Goal: Task Accomplishment & Management: Use online tool/utility

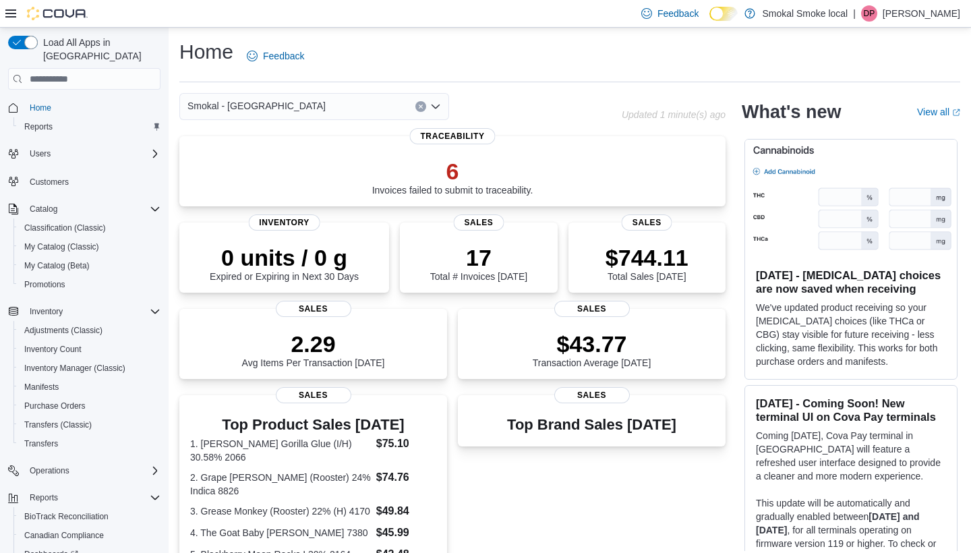
click at [278, 109] on div "Smokal - [GEOGRAPHIC_DATA]" at bounding box center [314, 106] width 270 height 27
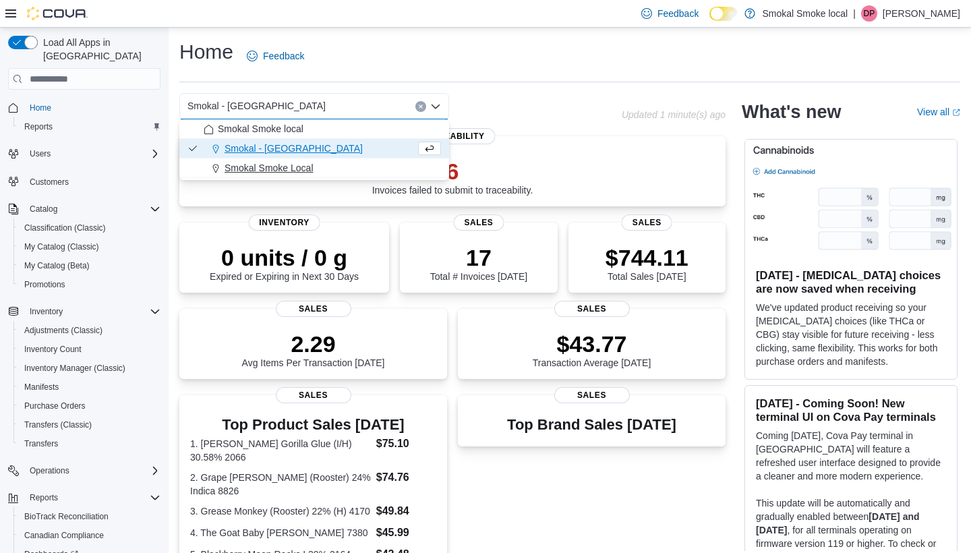
click at [276, 168] on span "Smokal Smoke Local" at bounding box center [268, 167] width 89 height 13
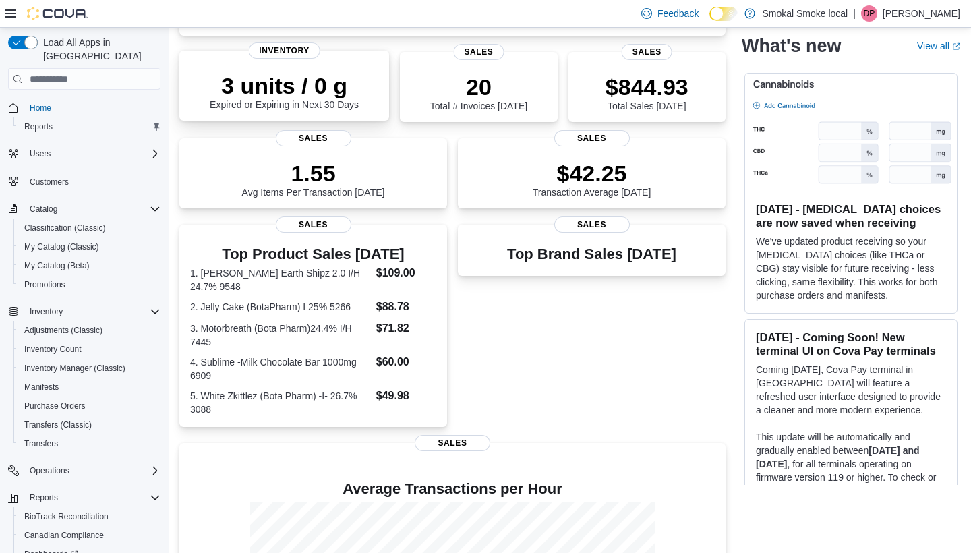
scroll to position [179, 0]
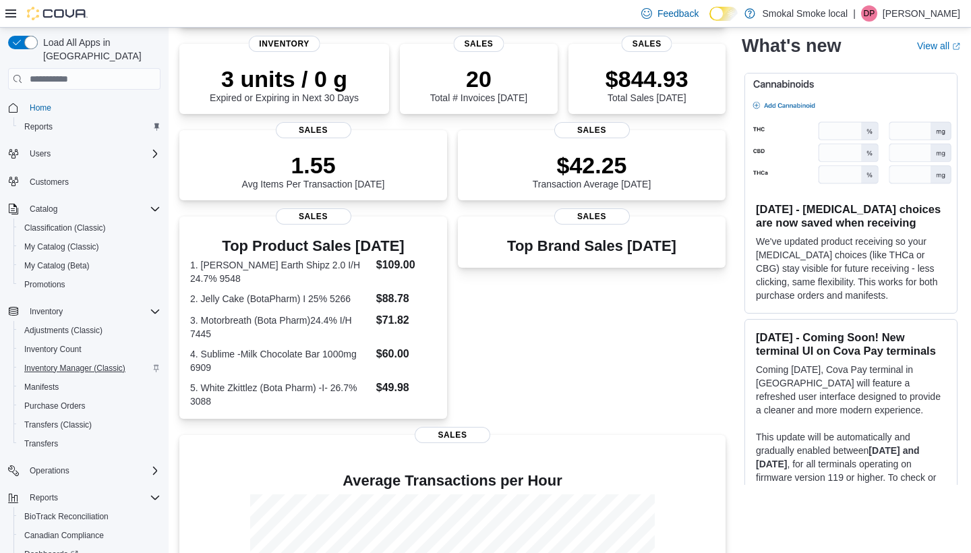
click at [84, 363] on span "Inventory Manager (Classic)" at bounding box center [74, 368] width 101 height 11
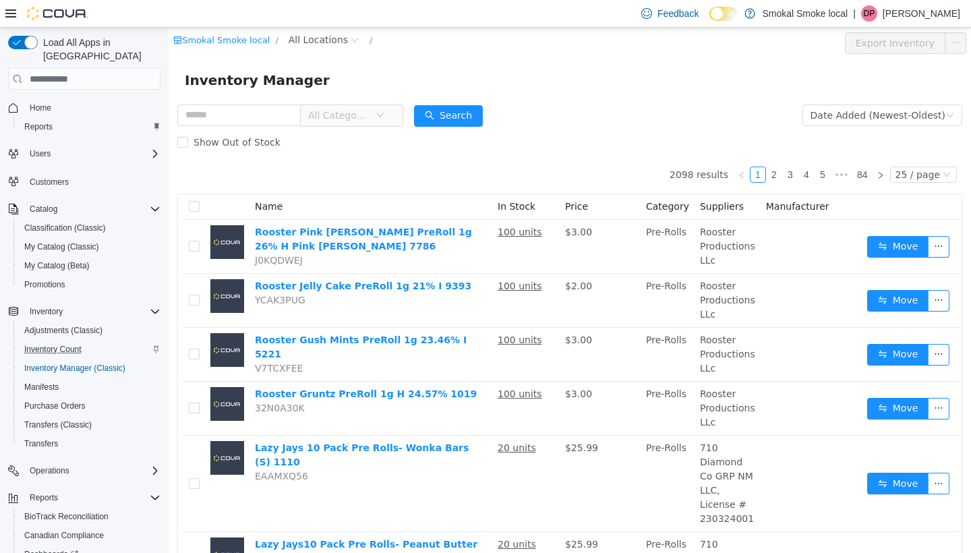
drag, startPoint x: 90, startPoint y: 340, endPoint x: 96, endPoint y: 330, distance: 12.4
click at [96, 330] on div "Adjustments (Classic) Inventory Count Inventory Manager (Classic) Manifests Pur…" at bounding box center [89, 387] width 152 height 132
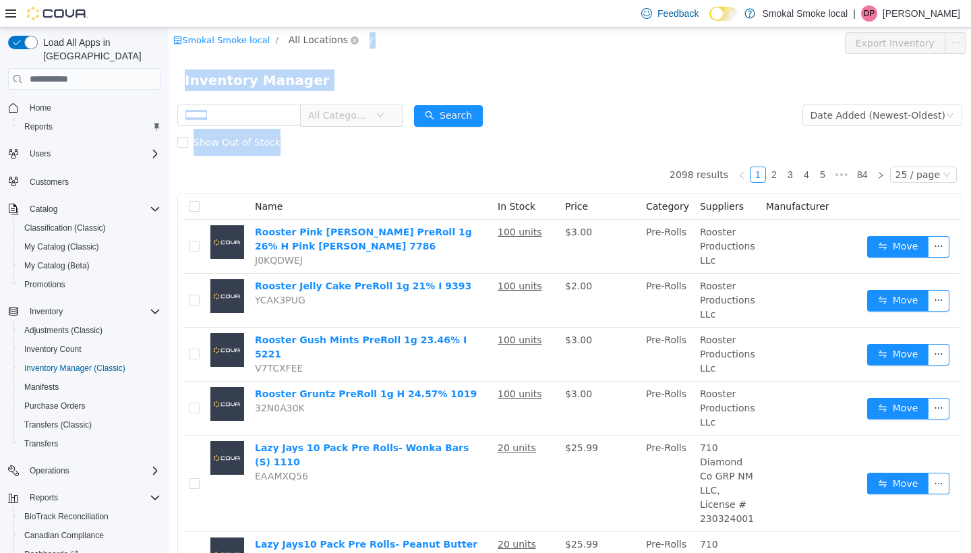
drag, startPoint x: 595, startPoint y: 142, endPoint x: 315, endPoint y: 42, distance: 296.4
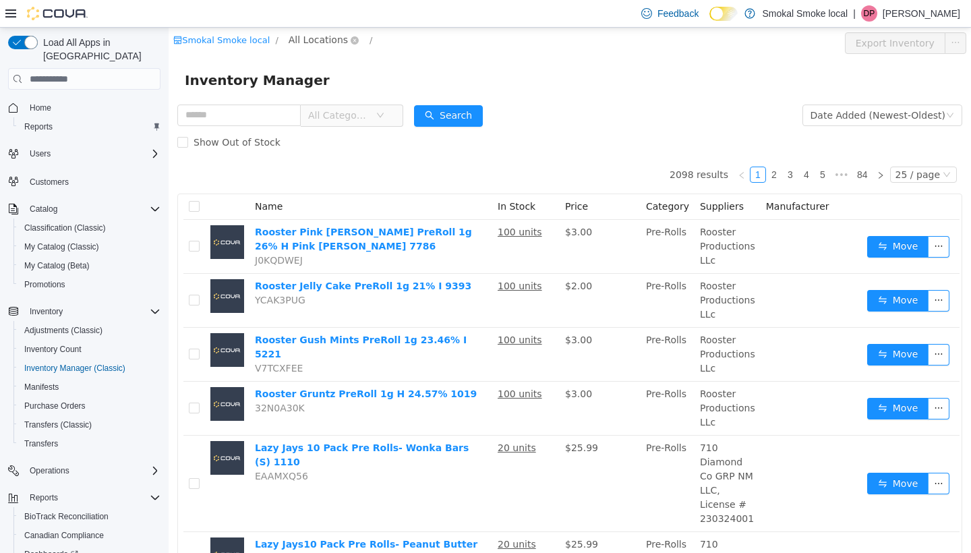
click at [315, 45] on span "All Locations" at bounding box center [318, 39] width 59 height 15
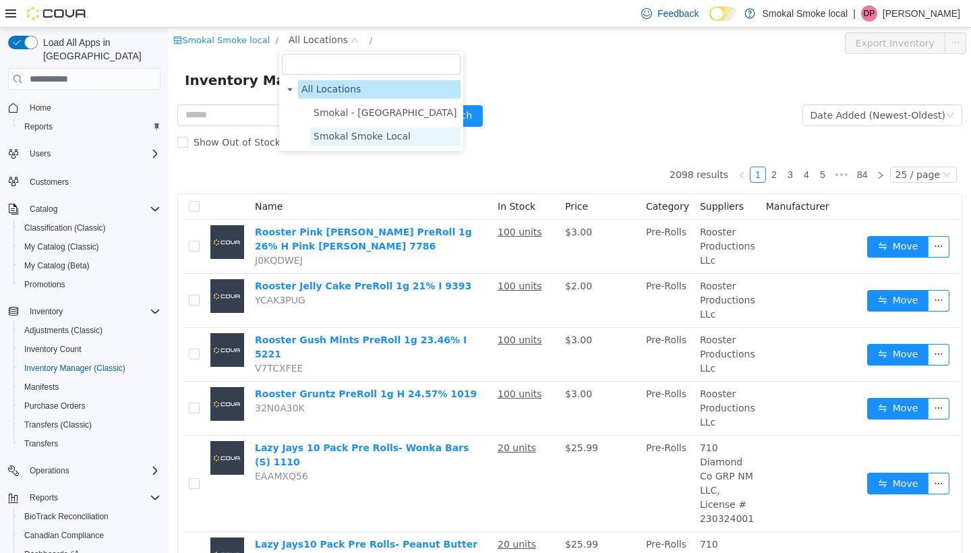
click at [355, 136] on span "Smokal Smoke Local" at bounding box center [361, 136] width 97 height 11
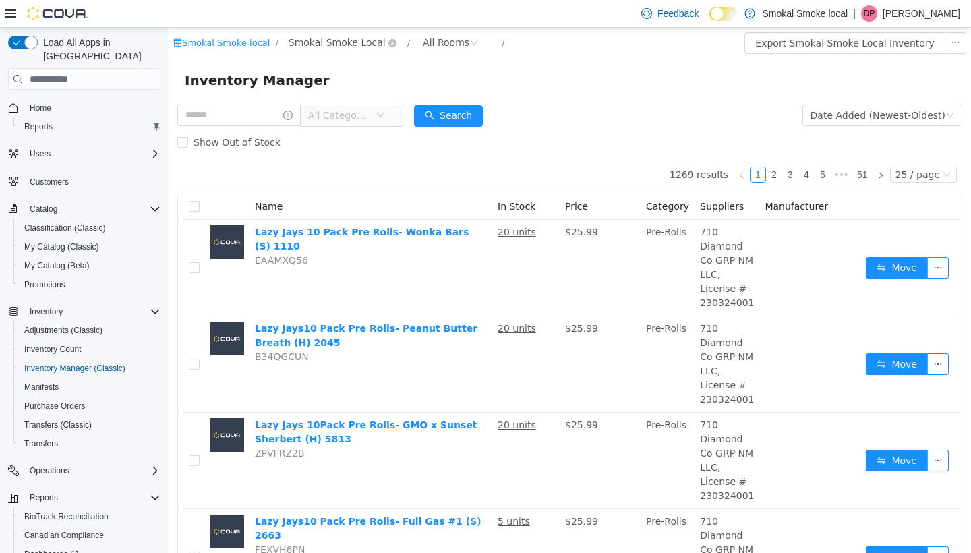
click at [333, 44] on span "Smokal Smoke Local" at bounding box center [337, 42] width 97 height 15
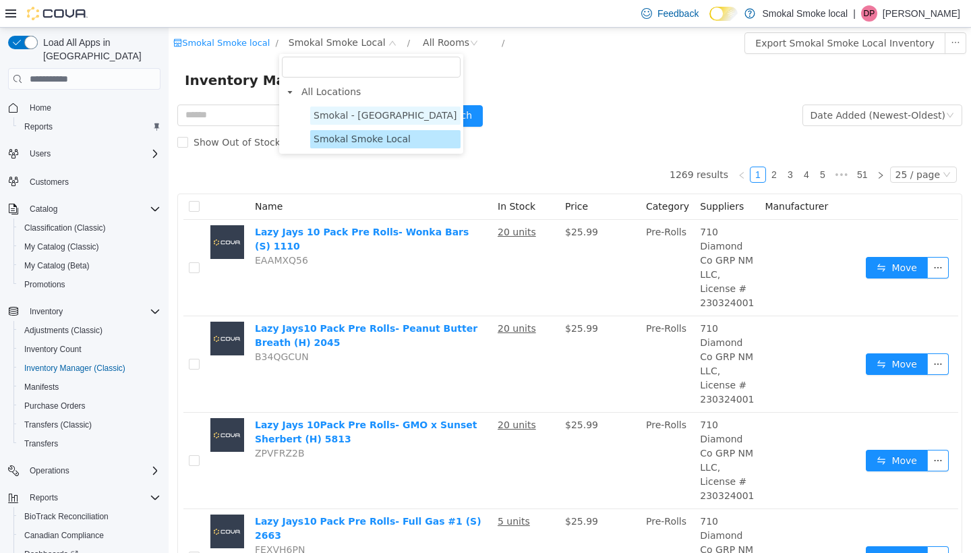
click at [347, 114] on span "Smokal - Socorro" at bounding box center [385, 115] width 144 height 11
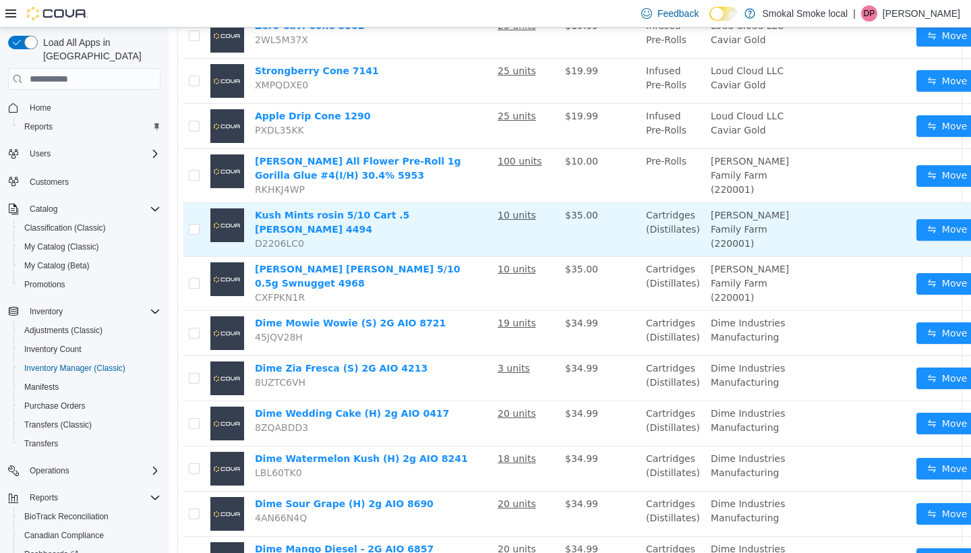
scroll to position [460, 0]
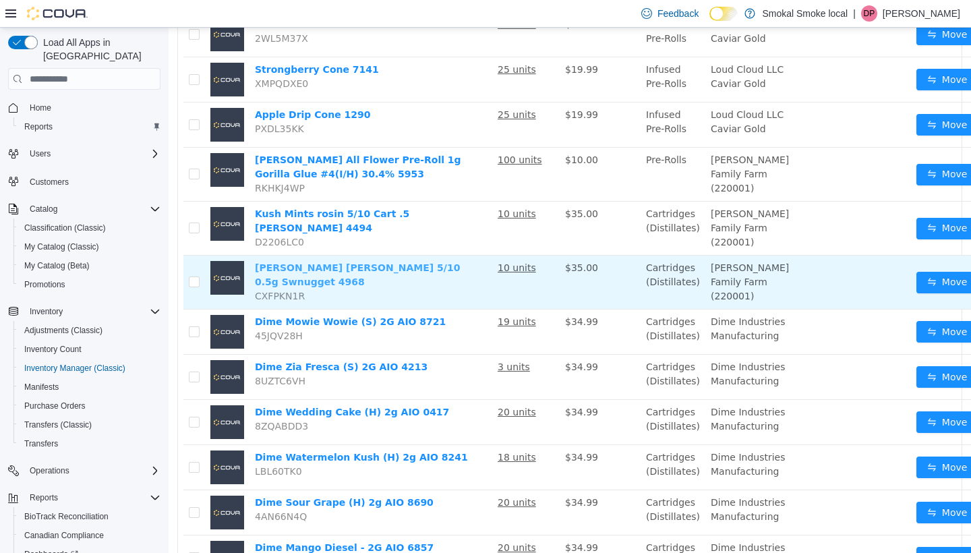
click at [402, 287] on link "Carver Rosin 5/10 0.5g Swnugget 4968" at bounding box center [357, 274] width 205 height 25
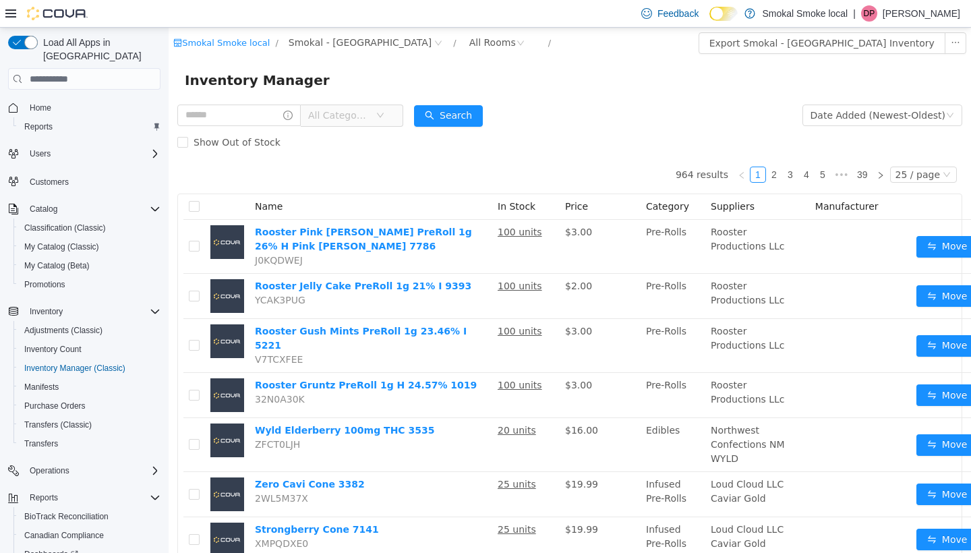
scroll to position [0, 0]
click at [332, 41] on span "Smokal - Socorro" at bounding box center [361, 42] width 144 height 15
click at [342, 43] on span "Smokal - Socorro" at bounding box center [361, 42] width 144 height 15
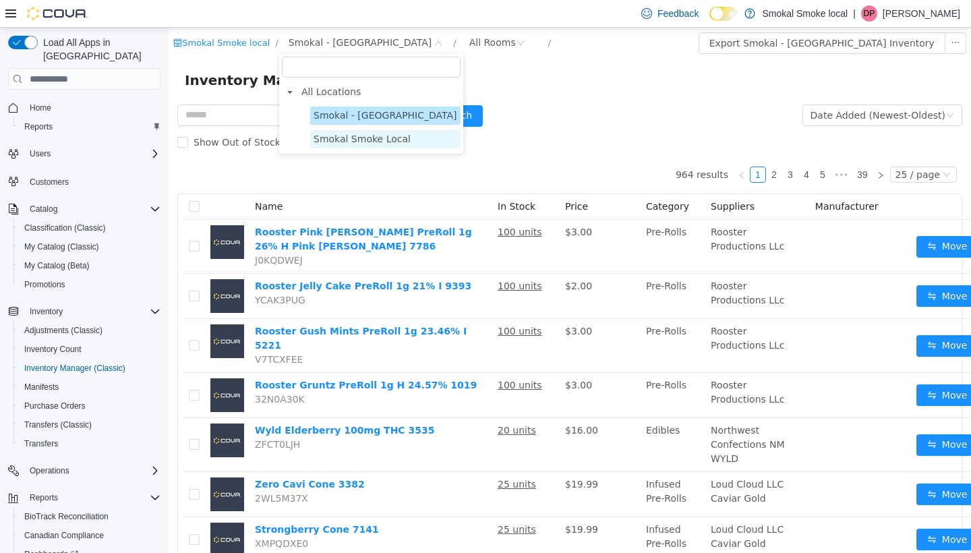
click at [367, 136] on span "Smokal Smoke Local" at bounding box center [361, 138] width 97 height 11
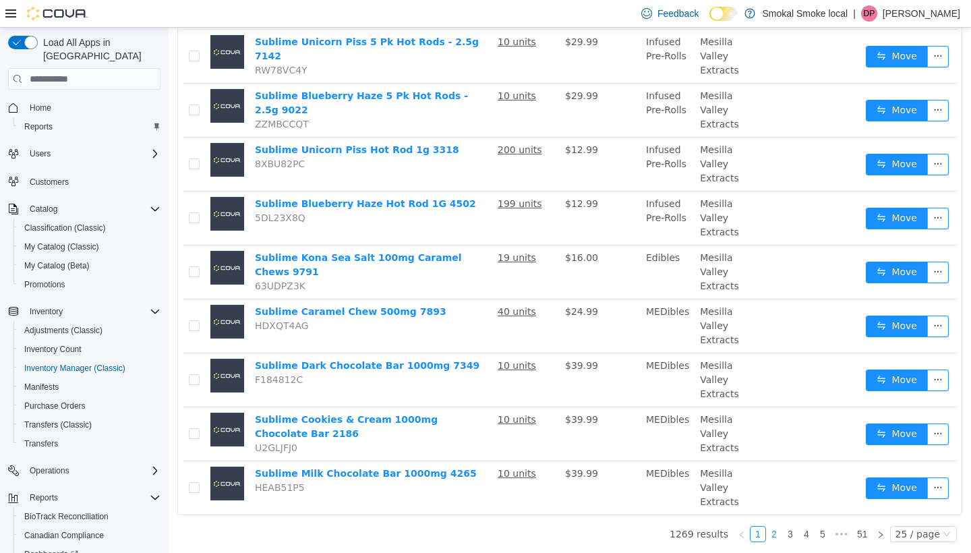
click at [775, 537] on link "2" at bounding box center [773, 533] width 15 height 15
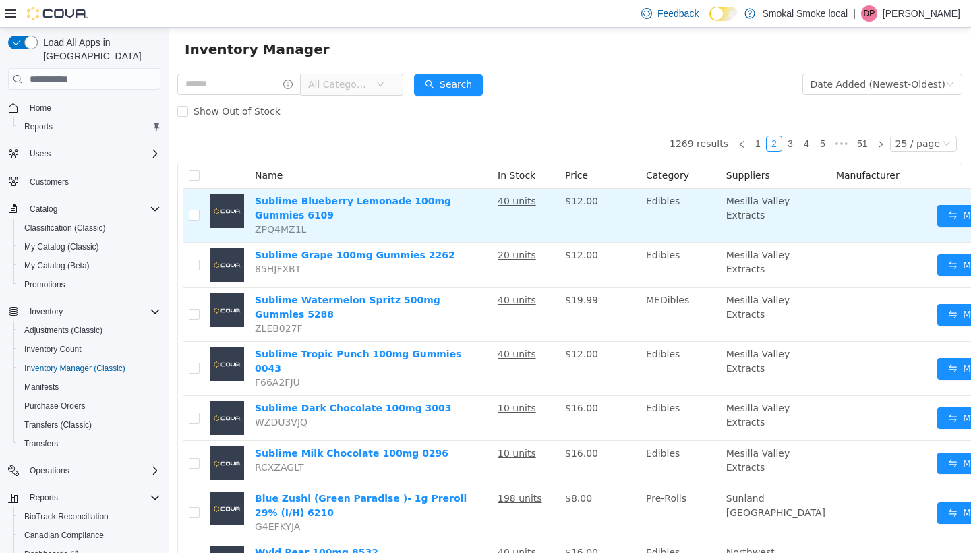
scroll to position [23, 0]
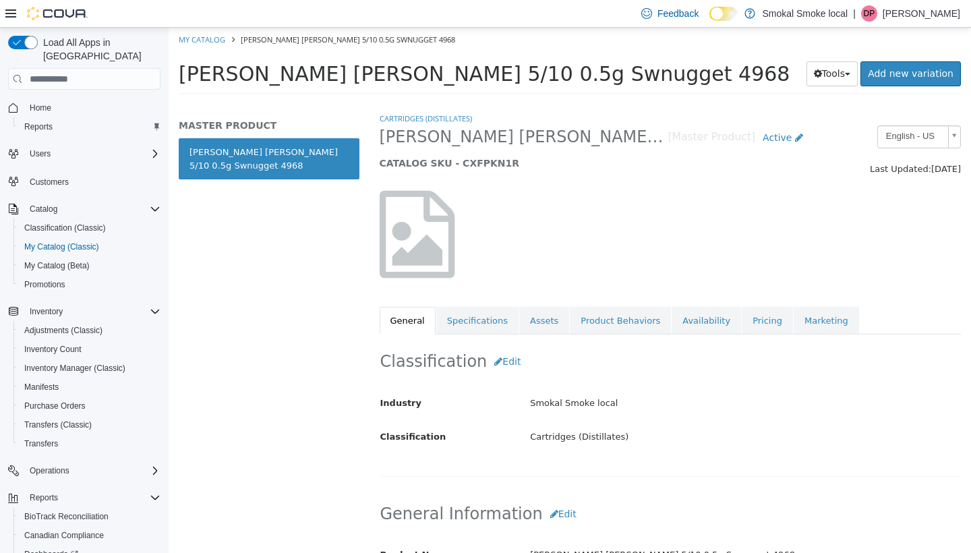
click at [192, 1] on div "Feedback Dark Mode Smokal Smoke local | DP Devin Peters" at bounding box center [485, 14] width 971 height 28
